Goal: Transaction & Acquisition: Purchase product/service

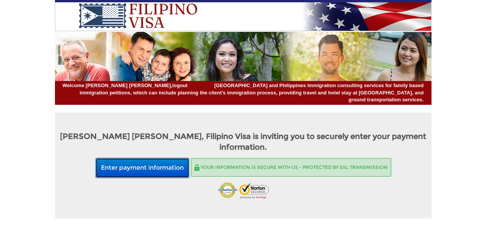
click at [154, 158] on button "Enter payment information" at bounding box center [142, 168] width 94 height 20
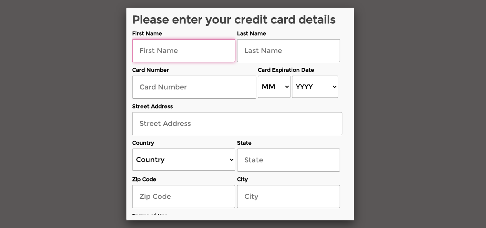
click at [196, 50] on input "text" at bounding box center [183, 50] width 103 height 23
type input "SHAWN"
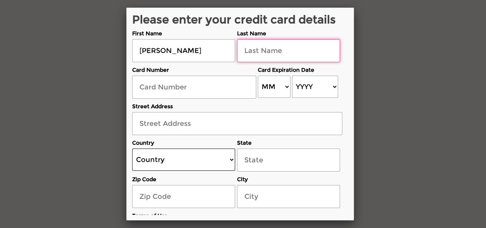
type input "LYONS"
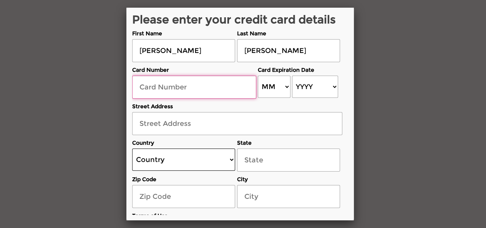
type input "4266841862707385"
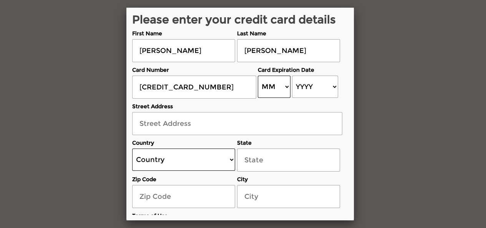
select select "02"
select select "2030"
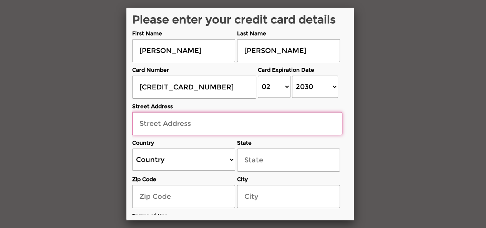
click at [161, 117] on input "text" at bounding box center [237, 123] width 210 height 23
type input "3226 Desert Cloud Avenue"
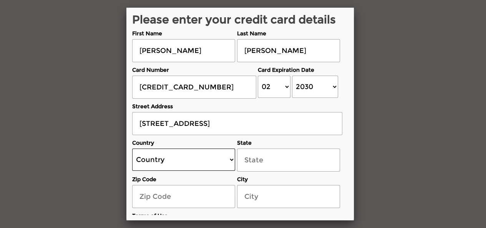
select select "US"
select select "[US_STATE]"
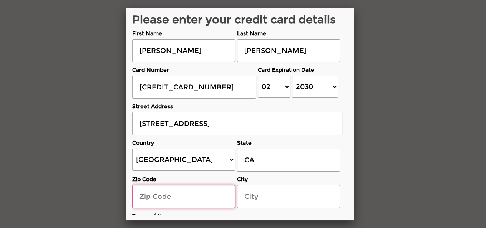
type input "93560"
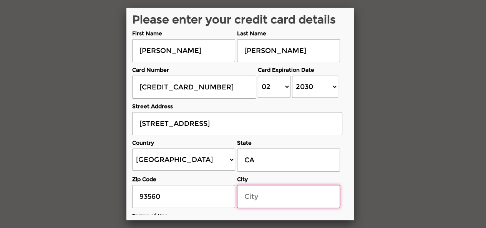
type input "Rosamond"
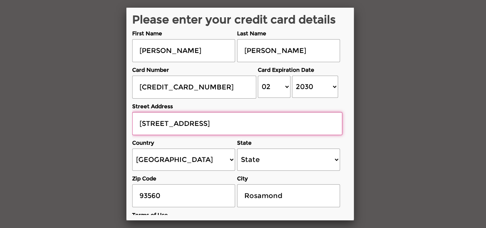
click at [158, 123] on input "3226 Desert Cloud Avenue" at bounding box center [237, 123] width 210 height 23
type input "3266 DESERT CLOUD AVENUE"
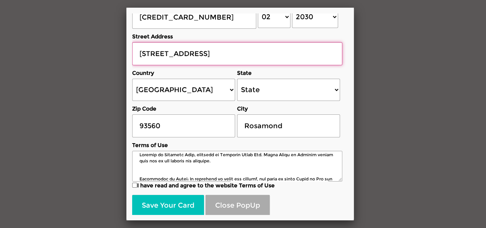
scroll to position [71, 0]
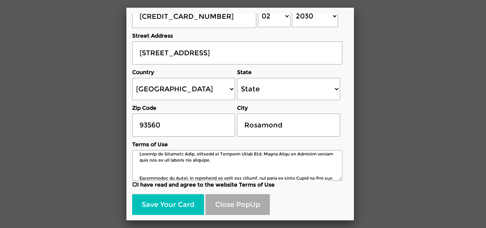
click at [132, 182] on input "I have read and agree to the website Terms of Use" at bounding box center [134, 184] width 5 height 5
checkbox input "true"
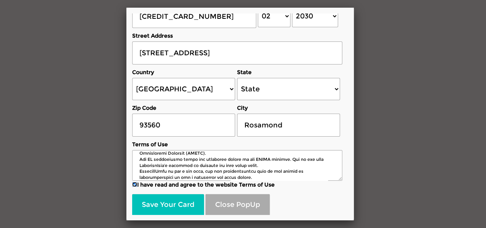
scroll to position [8, 0]
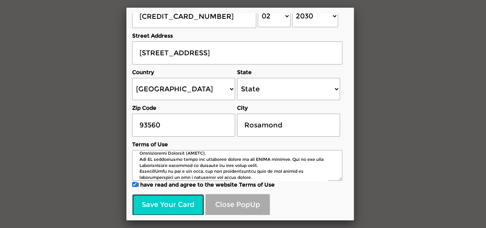
click at [163, 200] on button "Save Your Card" at bounding box center [168, 205] width 72 height 22
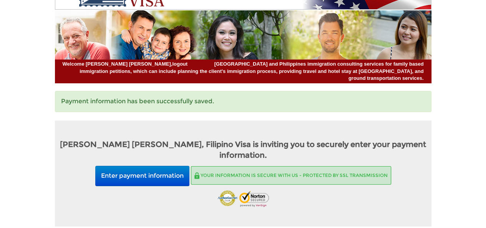
scroll to position [75, 0]
